Goal: Task Accomplishment & Management: Use online tool/utility

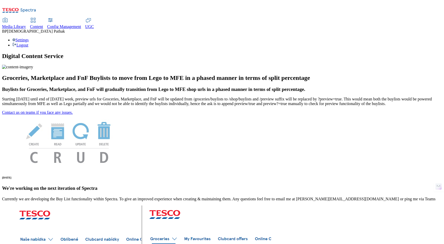
click at [43, 24] on span "Content" at bounding box center [36, 26] width 13 height 4
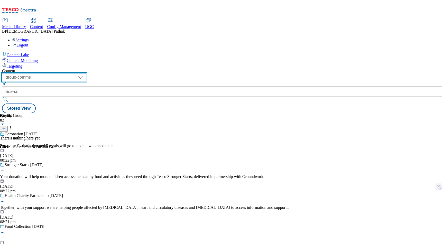
click at [86, 73] on select "dotcom-cz dotcom-hu dotcom-sk fnf-uk ghs-roi ghs-uk group-comms ighs-cz ighs-hu…" at bounding box center [44, 77] width 84 height 8
select select "ghs-uk"
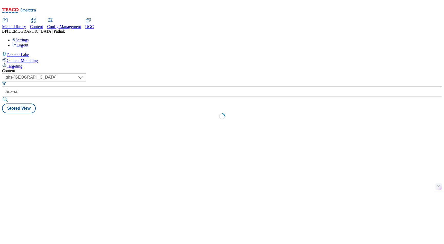
click at [176, 69] on div "Content ( optional ) dotcom-cz dotcom-hu dotcom-sk fnf-uk ghs-roi ghs-uk group-…" at bounding box center [222, 96] width 440 height 54
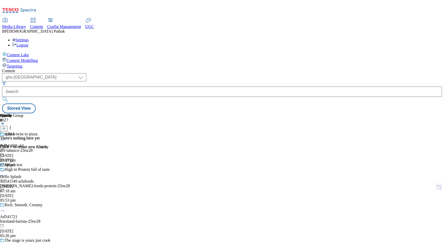
click at [85, 148] on div "abf-tabasco-25tw28" at bounding box center [42, 150] width 85 height 5
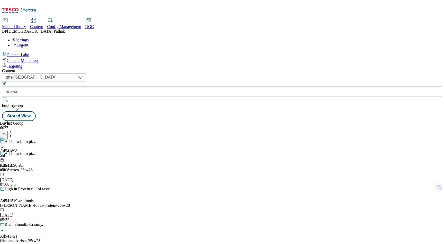
click at [17, 137] on div "Ad541898 abf 21 Aug 2025 07:08 pm" at bounding box center [8, 154] width 17 height 35
click at [17, 149] on span "Ad541898" at bounding box center [8, 151] width 17 height 5
click at [22, 64] on span "Targeting" at bounding box center [15, 66] width 16 height 4
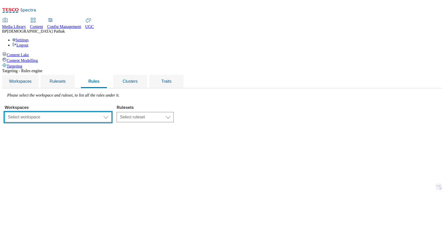
click at [111, 112] on select "Select workspace Test 20_sanity_august test 20th march Test_Sanity_28th_July Co…" at bounding box center [58, 117] width 107 height 10
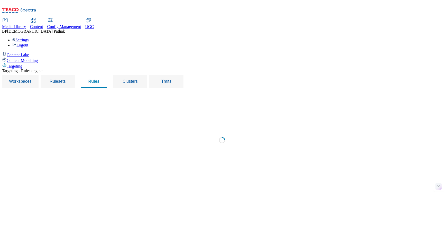
select select "f510054f-adaa-4692-b570-80fa3897127a"
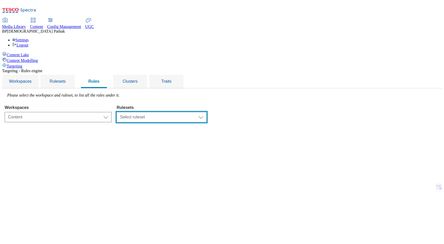
click at [205, 112] on select "Select ruleset CZ TEST HU ROI SK UK clubcard-roi clubcard-website customer-enga…" at bounding box center [162, 117] width 90 height 10
click at [200, 112] on select "Select ruleset CZ TEST HU ROI SK UK clubcard-roi clubcard-website customer-enga…" at bounding box center [162, 117] width 90 height 10
click at [201, 112] on select "Select ruleset CZ TEST HU ROI SK UK clubcard-roi clubcard-website customer-enga…" at bounding box center [162, 117] width 90 height 10
select select "48eb89cc-c22c-49b3-9be3-6f8cd5821d05"
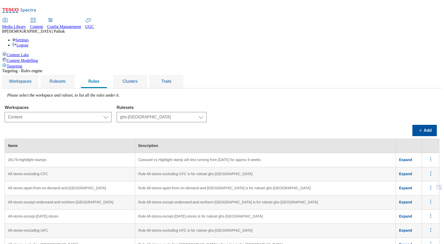
click at [116, 153] on td "2617b-hightlight-stamps" at bounding box center [70, 160] width 130 height 14
click at [431, 157] on circle "menus" at bounding box center [430, 157] width 1 height 1
click at [423, 164] on span "Edit" at bounding box center [424, 166] width 6 height 4
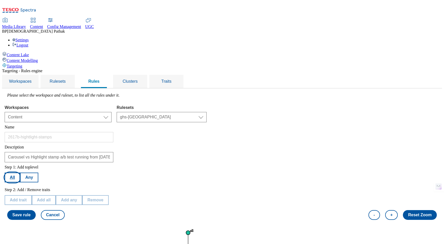
click at [20, 173] on button "All" at bounding box center [12, 178] width 15 height 10
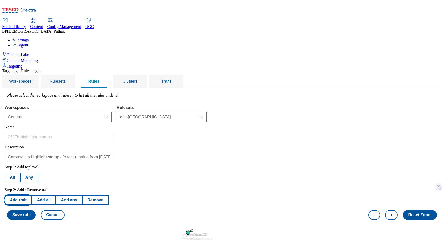
click at [32, 195] on button "Add trait" at bounding box center [18, 200] width 27 height 10
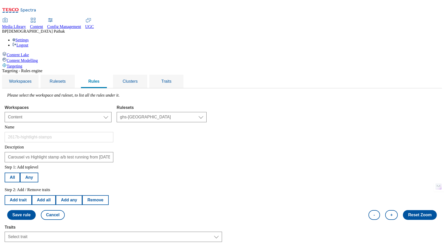
click at [110, 225] on label "Traits" at bounding box center [113, 227] width 217 height 5
click at [110, 232] on select "Select trait Languages Operating System Content Type Variant ID Segments Store-…" at bounding box center [113, 237] width 217 height 10
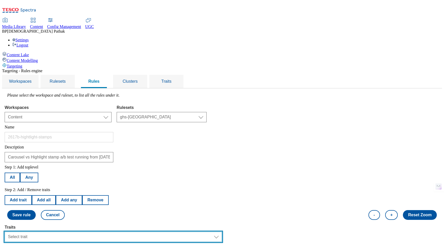
click at [110, 232] on select "Select trait Languages Operating System Content Type Variant ID Segments Store-…" at bounding box center [113, 237] width 217 height 10
select select "profileSegments"
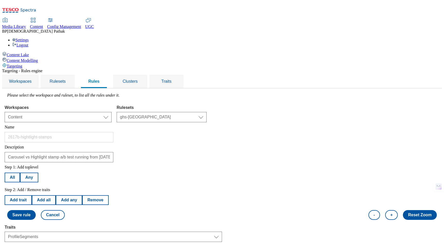
select select "equals"
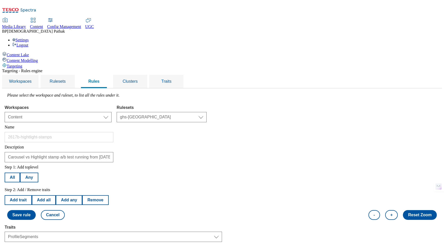
select select "559f966e-0e9f-46ff-be09-b6ee1d07472d:false"
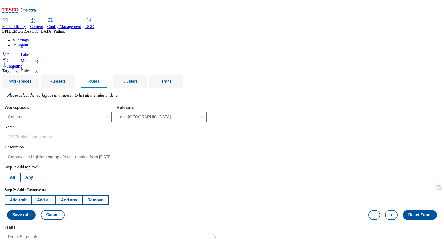
click at [76, 225] on label "Traits" at bounding box center [113, 227] width 217 height 5
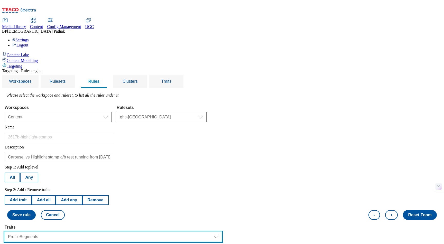
click at [76, 232] on select "Select trait Languages Operating System Content Type Variant ID Segments Store-…" at bounding box center [113, 237] width 217 height 10
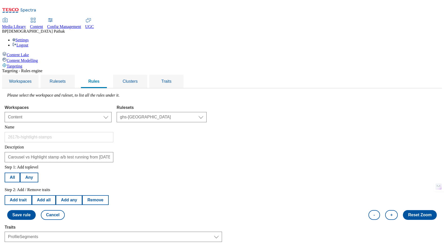
click at [75, 244] on label "Operators" at bounding box center [113, 246] width 217 height 5
